Goal: Task Accomplishment & Management: Use online tool/utility

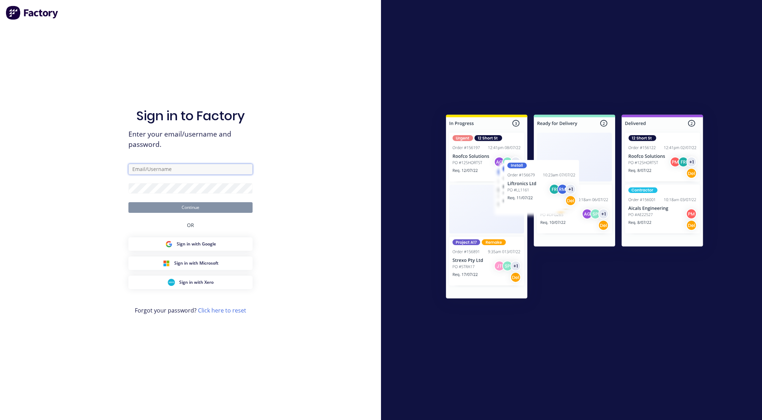
click at [171, 166] on input "text" at bounding box center [190, 169] width 124 height 11
type input "defa"
type input "[EMAIL_ADDRESS][DOMAIN_NAME]"
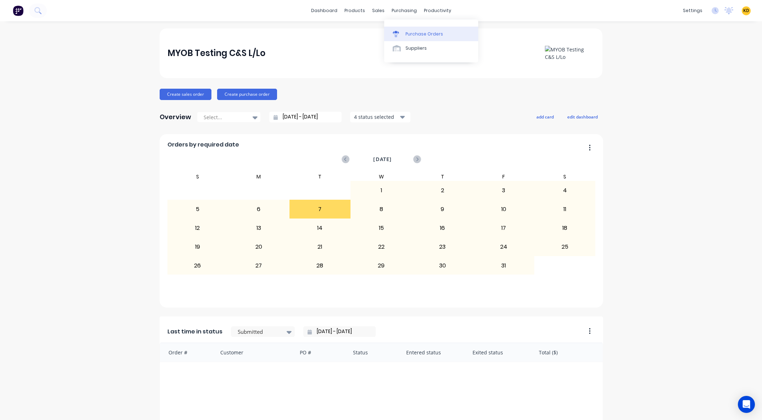
click at [418, 29] on link "Purchase Orders" at bounding box center [431, 34] width 94 height 14
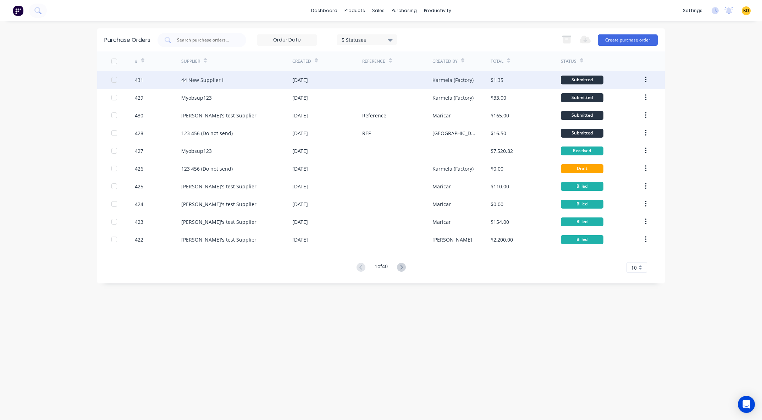
click at [502, 83] on div "$1.35" at bounding box center [496, 79] width 13 height 7
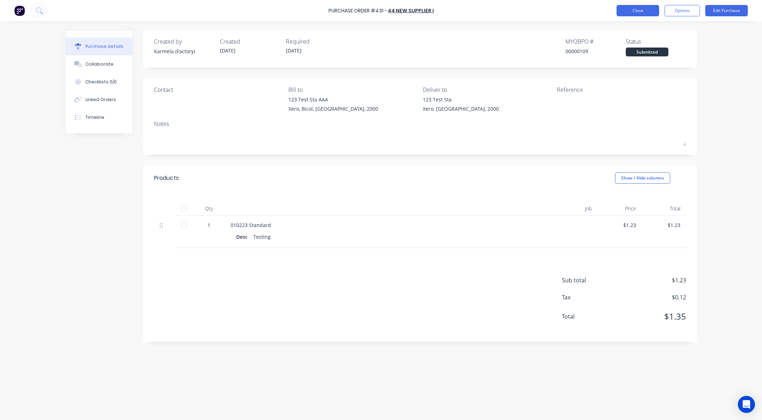
click at [651, 9] on button "Close" at bounding box center [637, 10] width 43 height 11
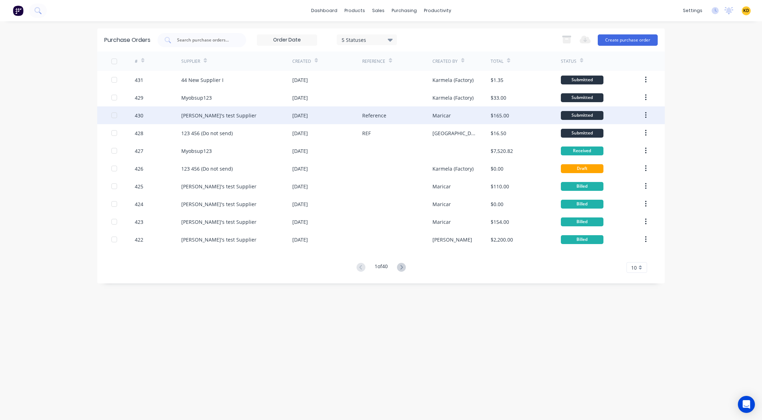
click at [382, 114] on div "Reference" at bounding box center [374, 115] width 24 height 7
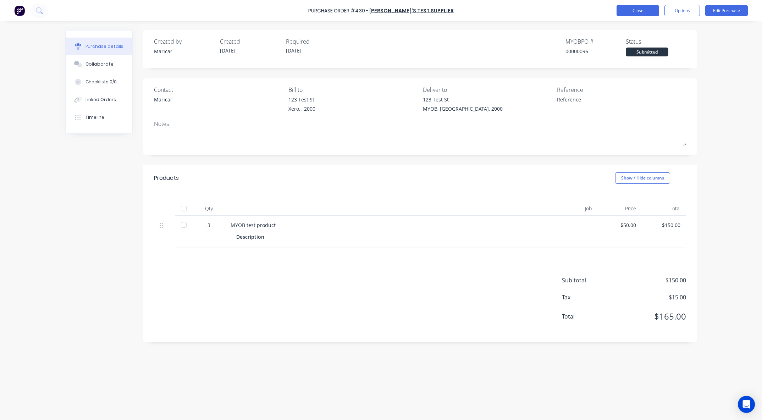
click at [624, 12] on button "Close" at bounding box center [637, 10] width 43 height 11
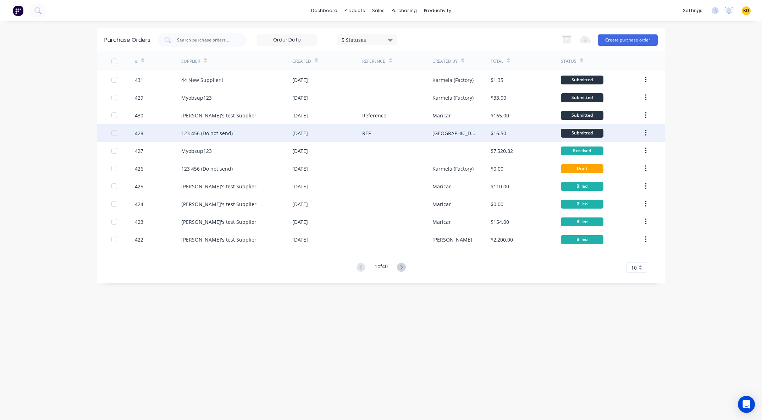
click at [378, 137] on div "REF" at bounding box center [397, 133] width 70 height 18
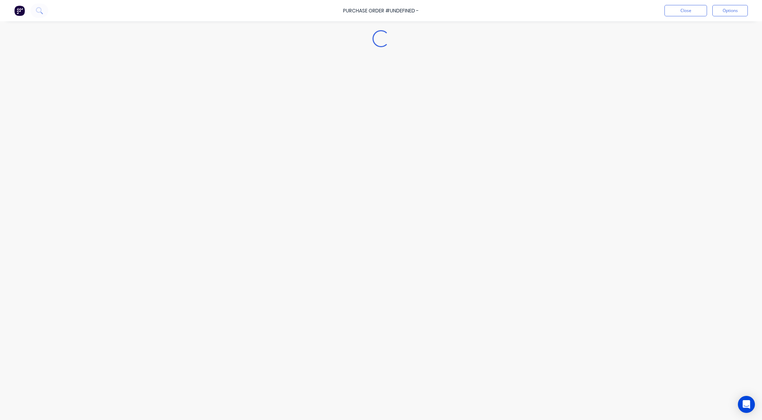
type textarea "x"
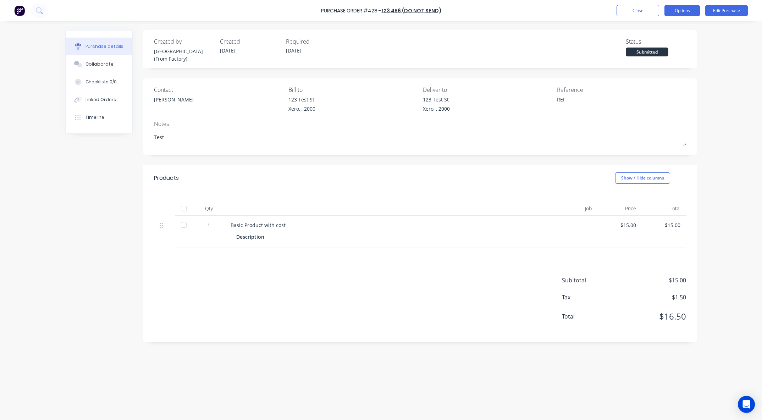
click at [672, 13] on button "Options" at bounding box center [681, 10] width 35 height 11
click at [708, 85] on div "Purchase Order #428 - 123 456 (Do not send) Close Options Print / Email Convert…" at bounding box center [381, 210] width 762 height 420
click at [111, 95] on button "Linked Orders" at bounding box center [99, 100] width 67 height 18
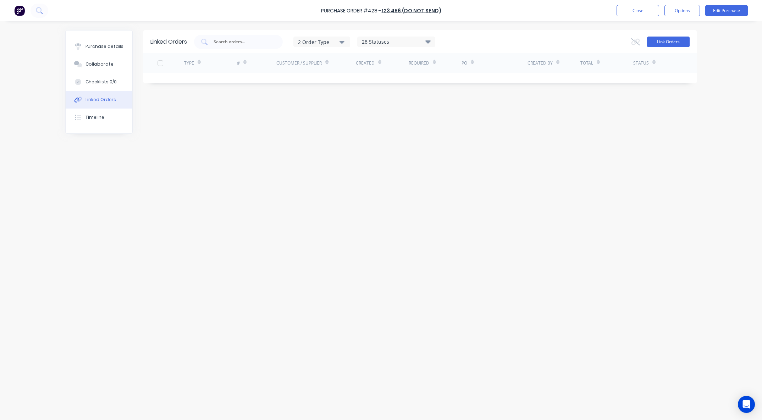
click at [676, 43] on button "Link Orders" at bounding box center [668, 42] width 43 height 11
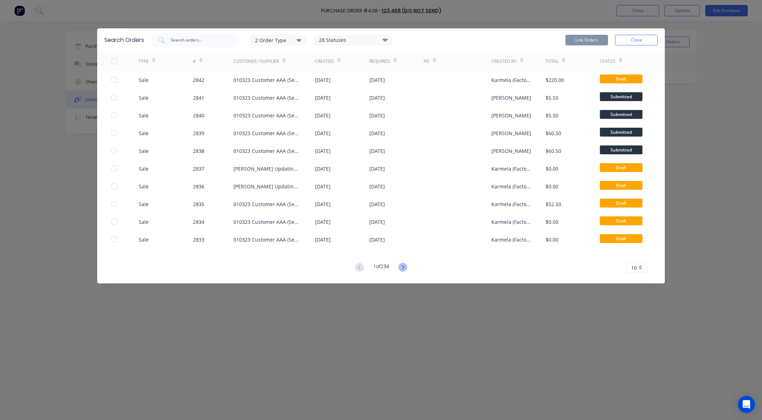
click at [406, 269] on icon at bounding box center [402, 267] width 9 height 9
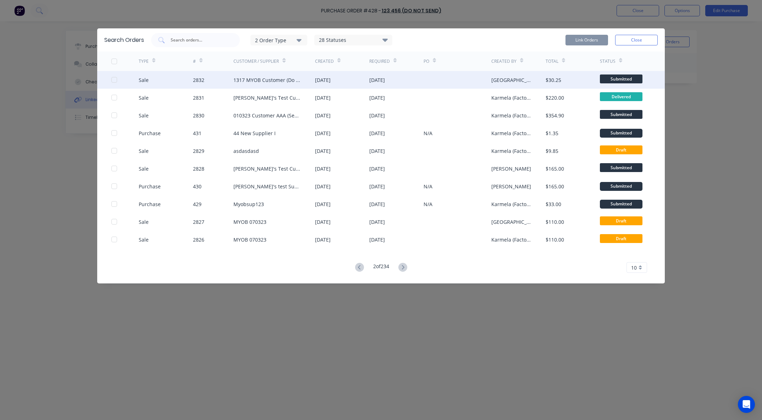
click at [155, 80] on div "Sale" at bounding box center [166, 80] width 54 height 18
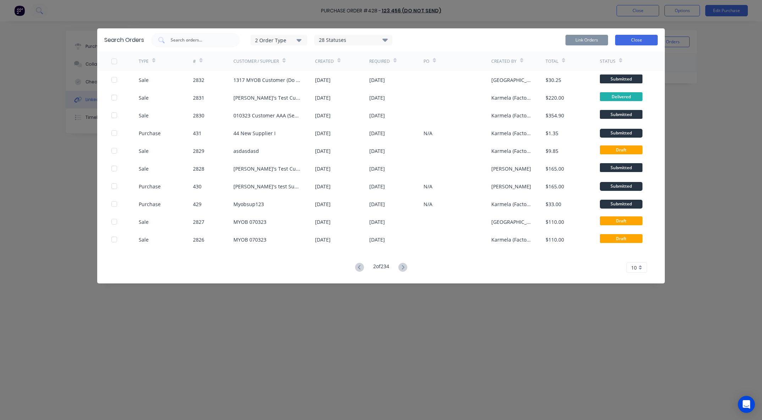
click at [644, 43] on button "Close" at bounding box center [636, 40] width 43 height 11
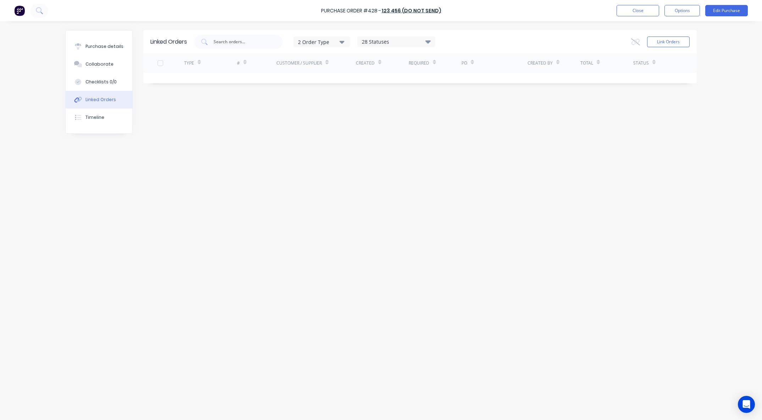
click at [413, 181] on div "Linked Orders 2 Order Type 28 Statuses Sales Order Status All Archived Draft Qu…" at bounding box center [380, 218] width 631 height 377
click at [671, 35] on div "Link Orders" at bounding box center [660, 42] width 59 height 14
click at [672, 39] on button "Link Orders" at bounding box center [668, 42] width 43 height 11
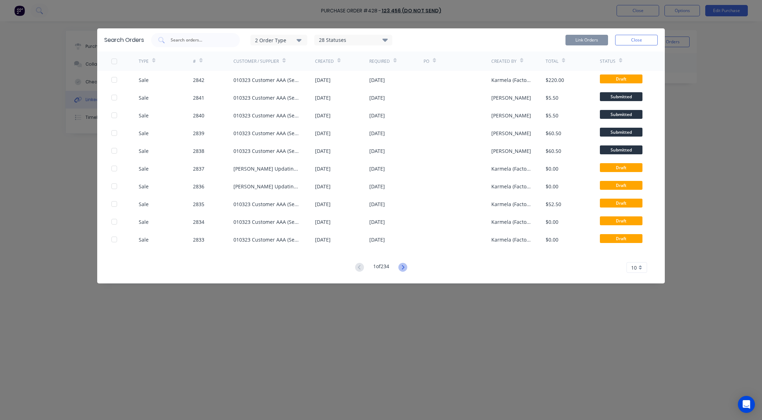
click at [405, 266] on icon at bounding box center [402, 267] width 9 height 9
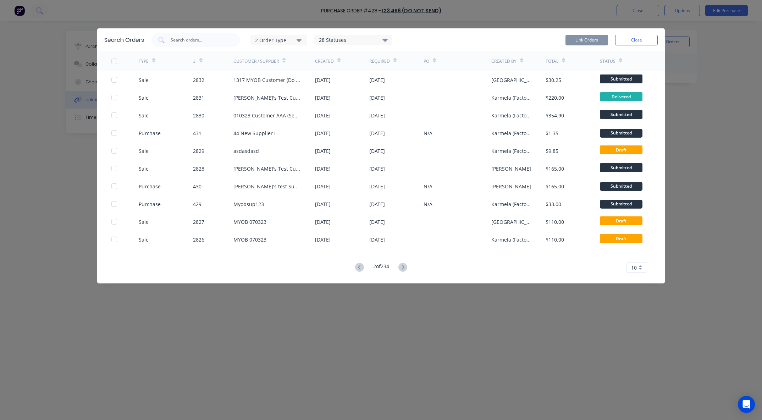
click at [404, 268] on icon at bounding box center [402, 267] width 2 height 4
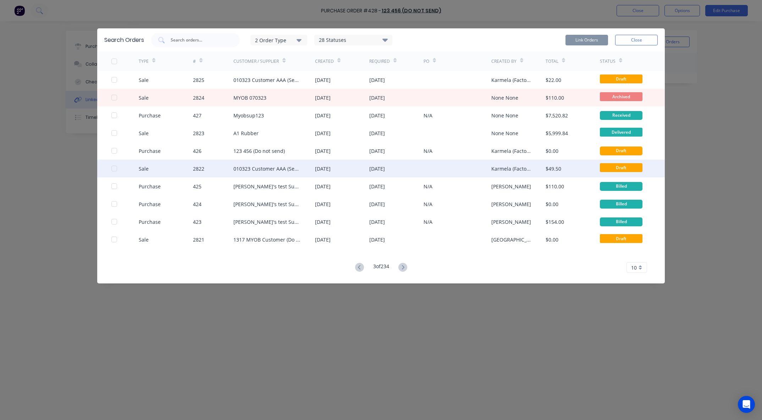
click at [404, 164] on div "[DATE]" at bounding box center [396, 169] width 54 height 18
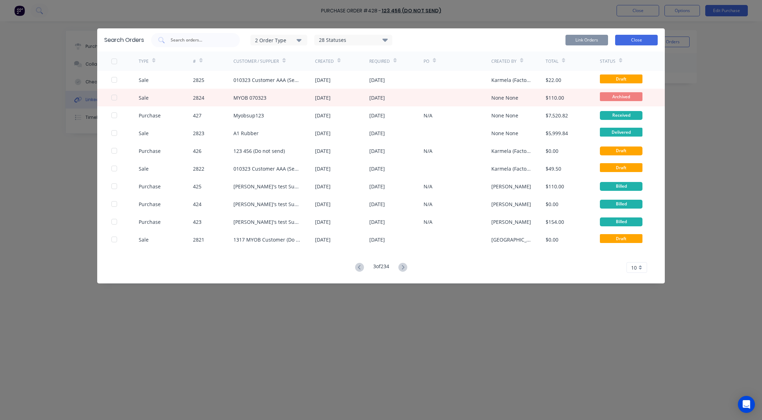
click at [649, 39] on button "Close" at bounding box center [636, 40] width 43 height 11
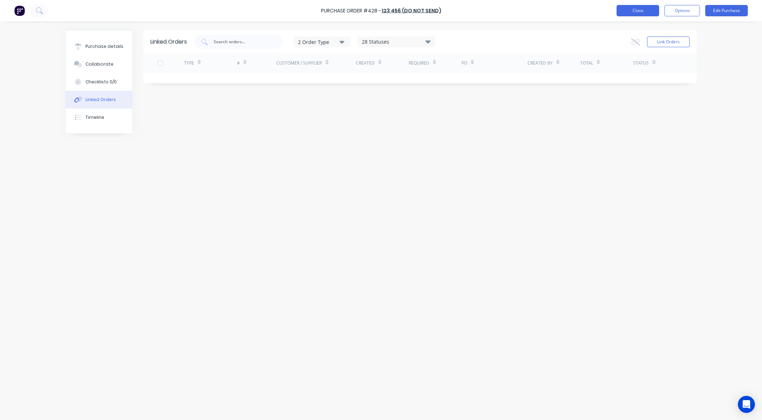
click at [647, 12] on button "Close" at bounding box center [637, 10] width 43 height 11
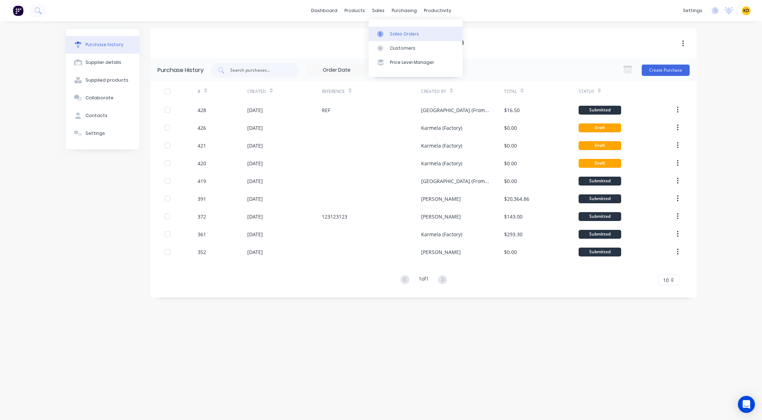
click at [396, 35] on div "Sales Orders" at bounding box center [404, 34] width 29 height 6
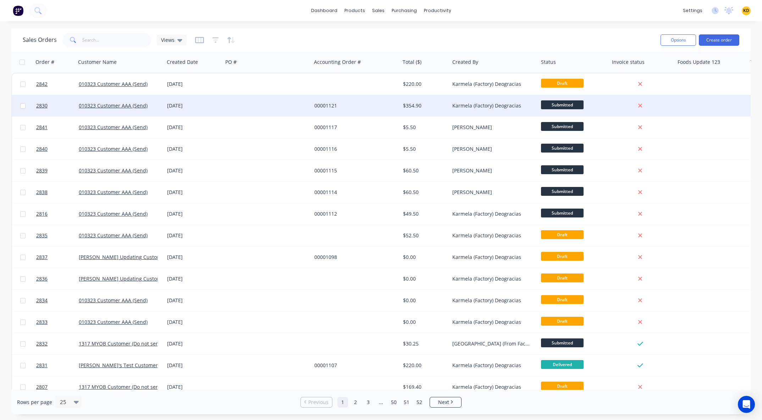
click at [383, 111] on div "00001121" at bounding box center [355, 105] width 89 height 21
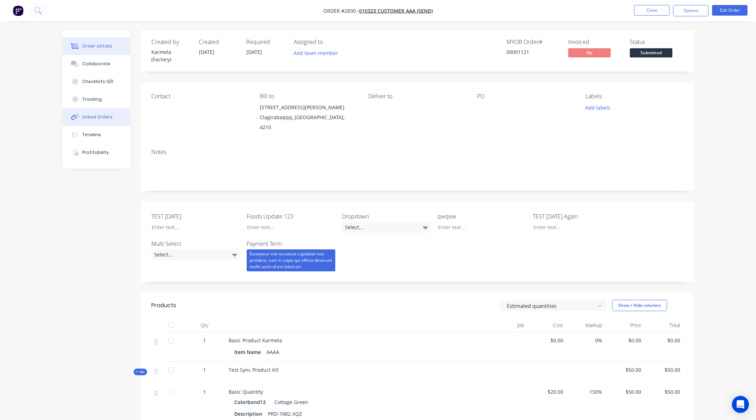
click at [100, 122] on button "Linked Orders" at bounding box center [96, 117] width 67 height 18
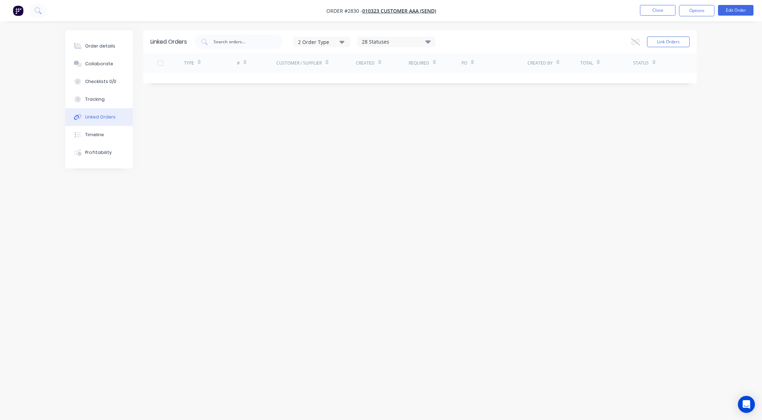
click at [677, 48] on div "Link Orders" at bounding box center [660, 42] width 59 height 14
click at [678, 43] on button "Link Orders" at bounding box center [668, 42] width 43 height 11
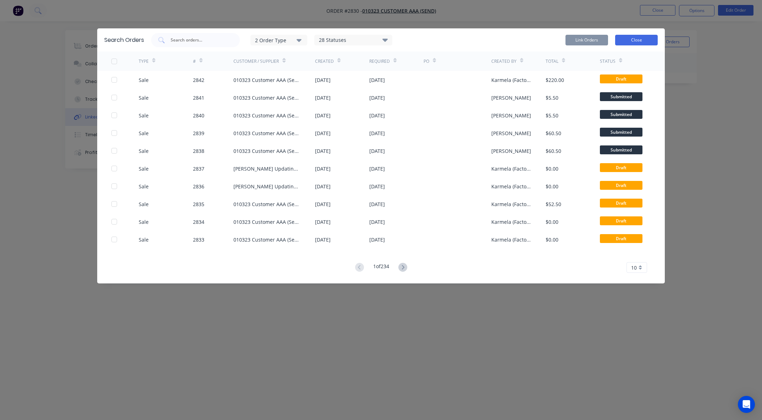
click at [650, 44] on button "Close" at bounding box center [636, 40] width 43 height 11
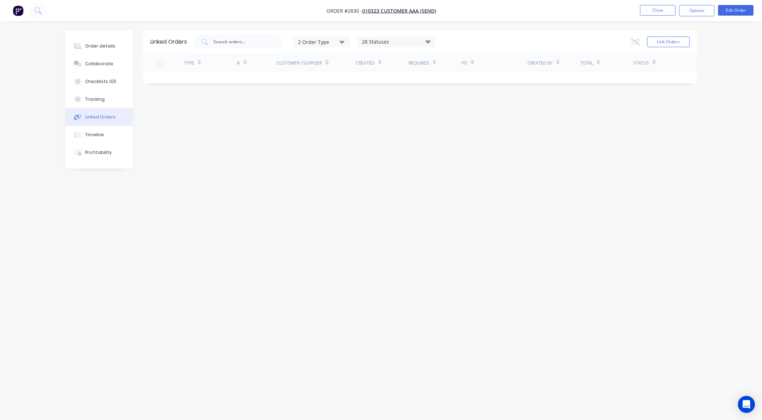
click at [622, 180] on div "Linked Orders 2 Order Type 28 Statuses Sales Order Status All Archived Draft Qu…" at bounding box center [380, 196] width 631 height 333
click at [683, 41] on button "Link Orders" at bounding box center [668, 42] width 43 height 11
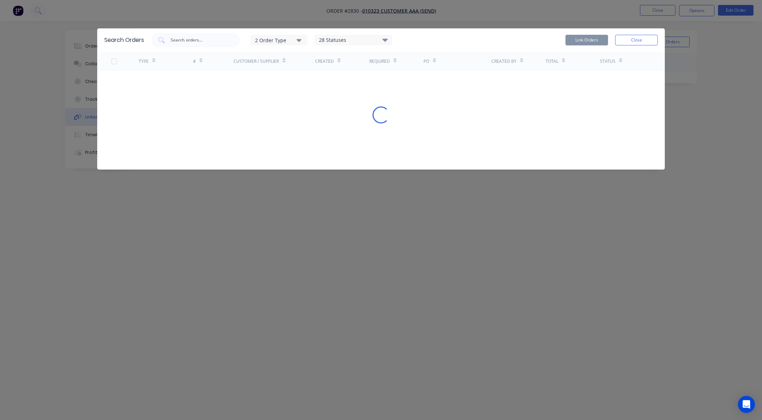
click at [271, 41] on div "2 Order Type" at bounding box center [279, 39] width 48 height 7
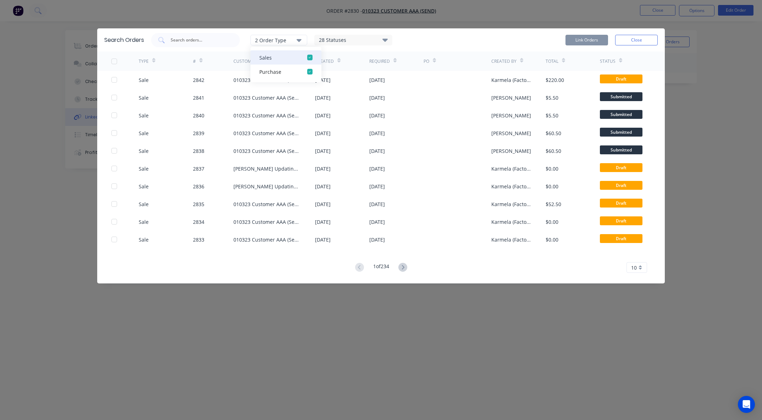
click at [310, 56] on div "button" at bounding box center [309, 57] width 14 height 14
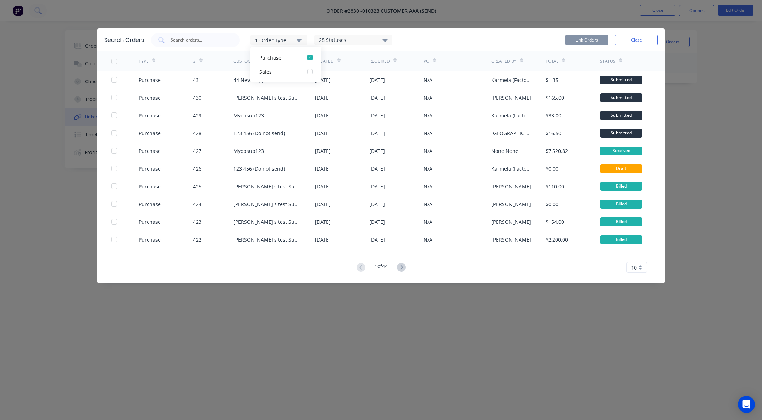
click at [446, 43] on div "1 Order Type Purchase Sales 28 Statuses Sales Order Status All Archived Draft Q…" at bounding box center [404, 40] width 506 height 14
click at [403, 265] on icon at bounding box center [401, 267] width 9 height 9
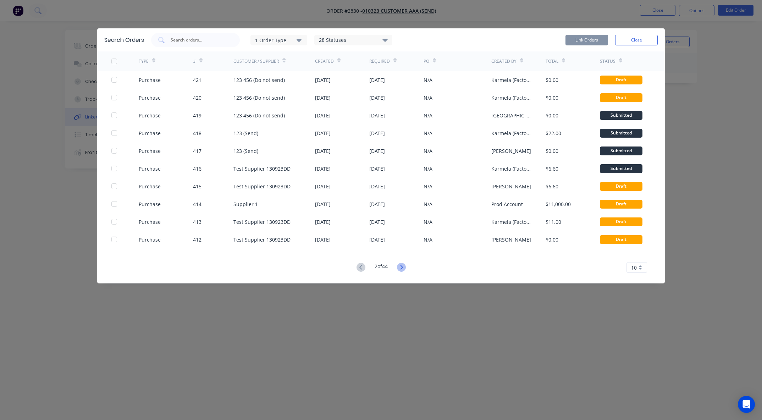
click at [401, 267] on icon at bounding box center [401, 267] width 9 height 9
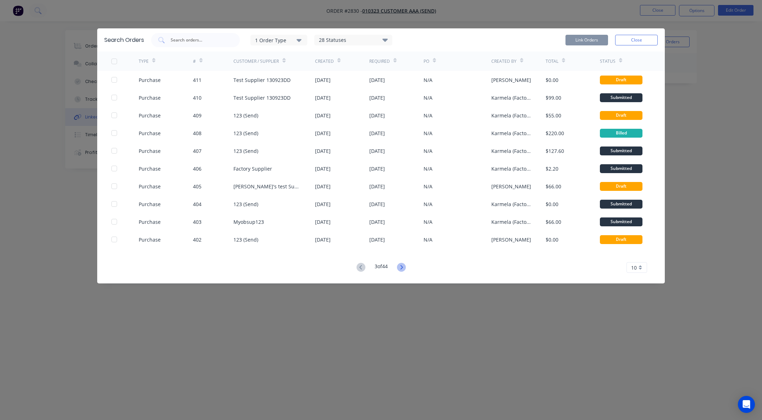
click at [405, 267] on icon at bounding box center [401, 267] width 9 height 9
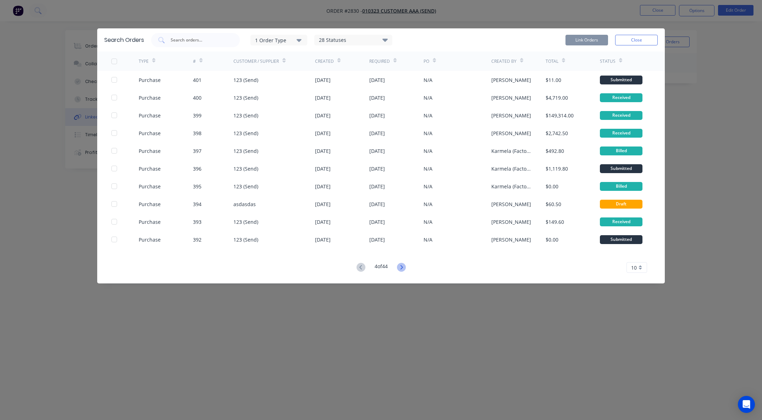
click at [403, 271] on icon at bounding box center [401, 267] width 9 height 9
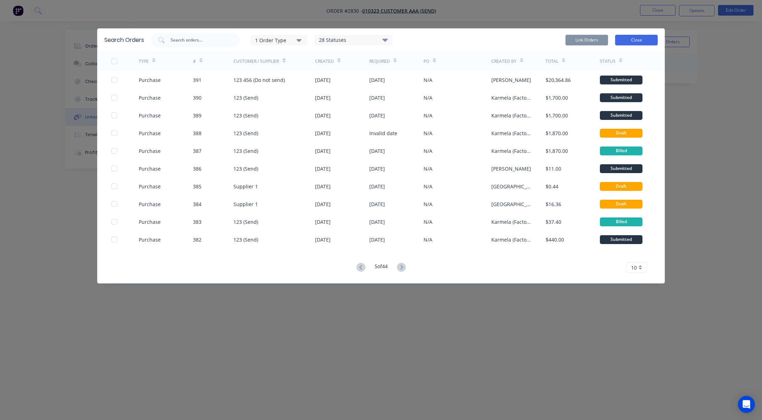
click at [640, 37] on button "Close" at bounding box center [636, 40] width 43 height 11
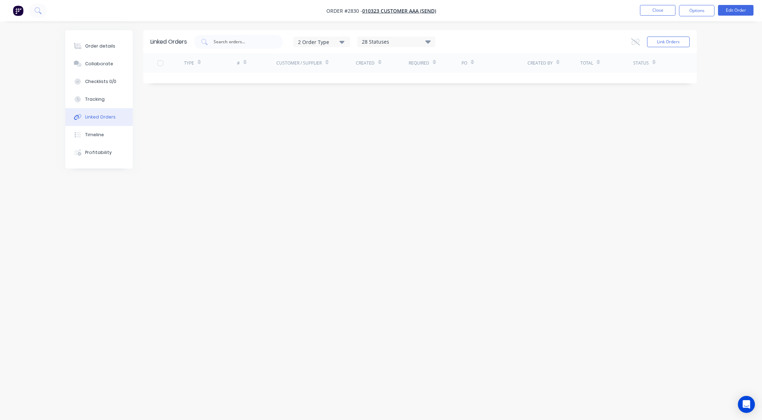
click at [484, 254] on div "Linked Orders 2 Order Type 28 Statuses Sales Order Status All Archived Draft Qu…" at bounding box center [380, 196] width 631 height 333
click at [312, 199] on div "Linked Orders 2 Order Type 28 Statuses Sales Order Status All Archived Draft Qu…" at bounding box center [380, 196] width 631 height 333
